Goal: Task Accomplishment & Management: Manage account settings

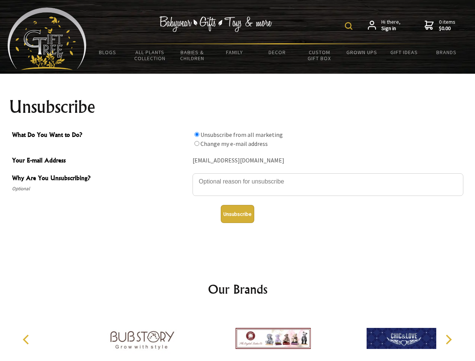
click at [350, 26] on img at bounding box center [349, 26] width 8 height 8
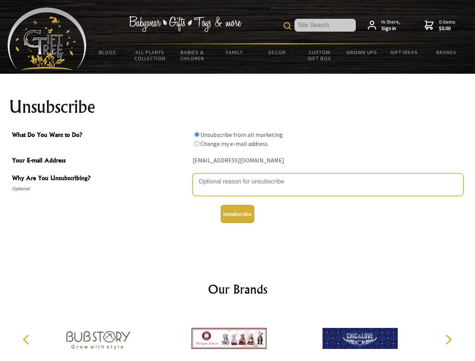
click at [238, 176] on textarea "Why Are You Unsubscribing?" at bounding box center [328, 184] width 271 height 23
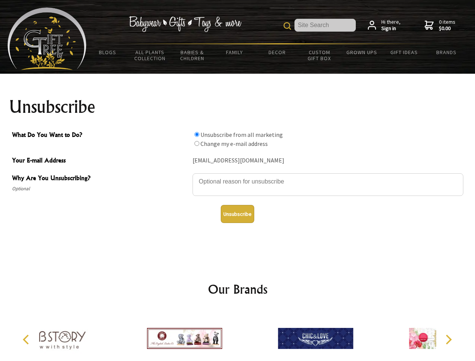
click at [197, 134] on input "What Do You Want to Do?" at bounding box center [197, 134] width 5 height 5
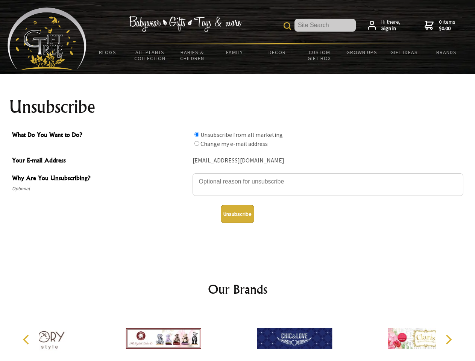
click at [197, 143] on input "What Do You Want to Do?" at bounding box center [197, 143] width 5 height 5
radio input "true"
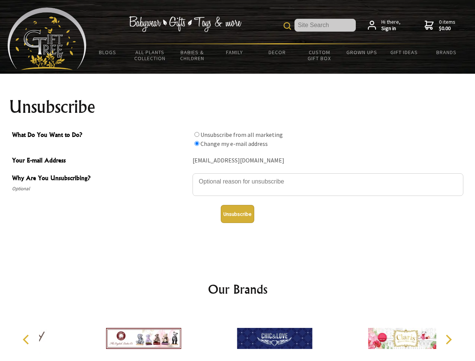
click at [237, 214] on button "Unsubscribe" at bounding box center [237, 214] width 33 height 18
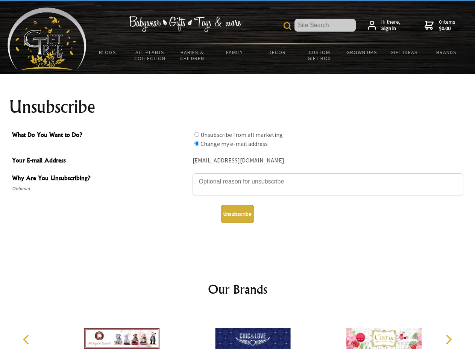
click at [238, 336] on img at bounding box center [252, 338] width 75 height 56
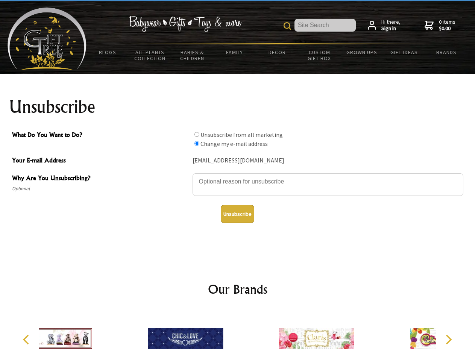
click at [27, 340] on icon "Previous" at bounding box center [27, 340] width 10 height 10
click at [449, 340] on icon "Next" at bounding box center [448, 340] width 10 height 10
